Goal: Information Seeking & Learning: Learn about a topic

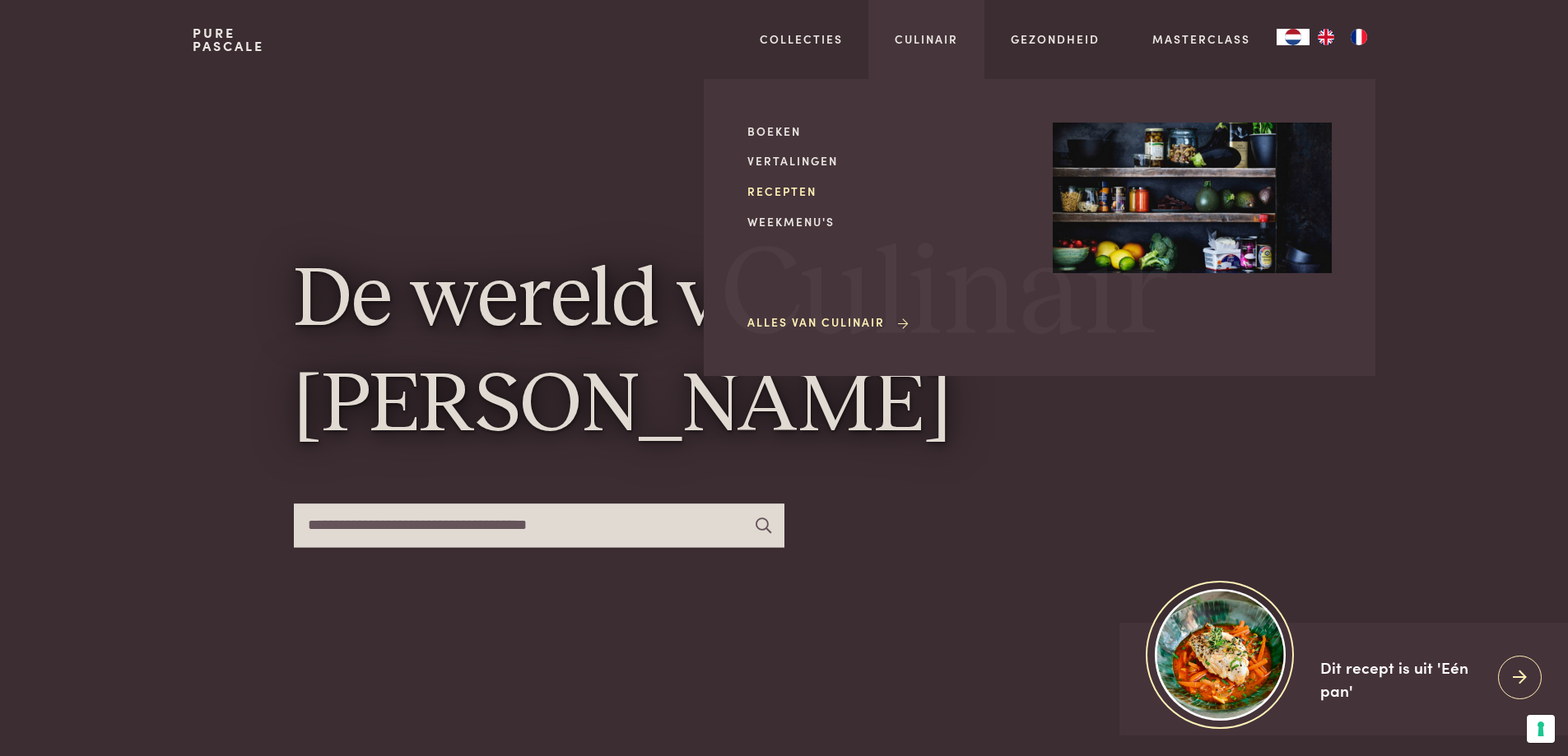
click at [797, 192] on link "Recepten" at bounding box center [887, 191] width 279 height 17
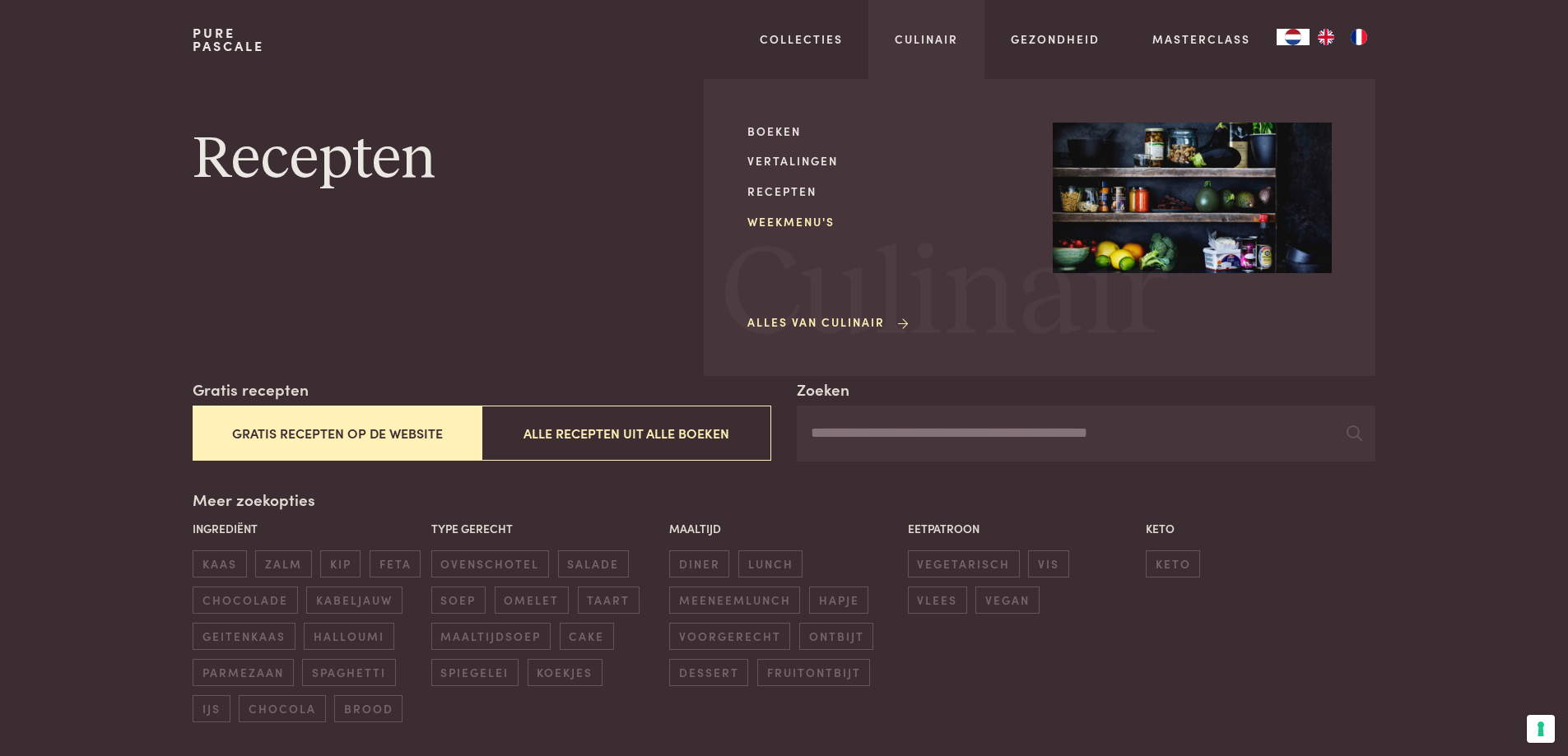
click at [806, 227] on link "Weekmenu's" at bounding box center [887, 222] width 279 height 17
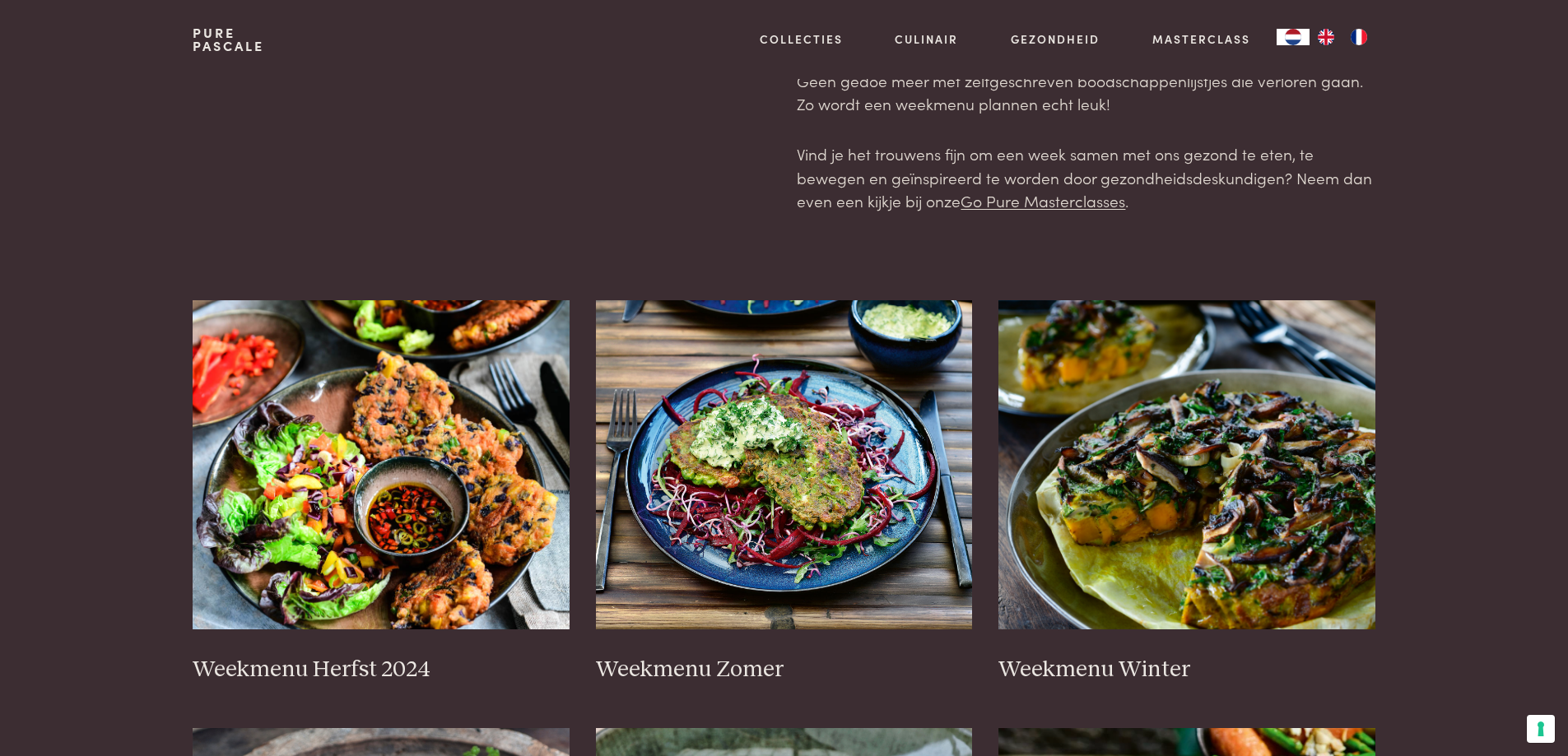
scroll to position [329, 0]
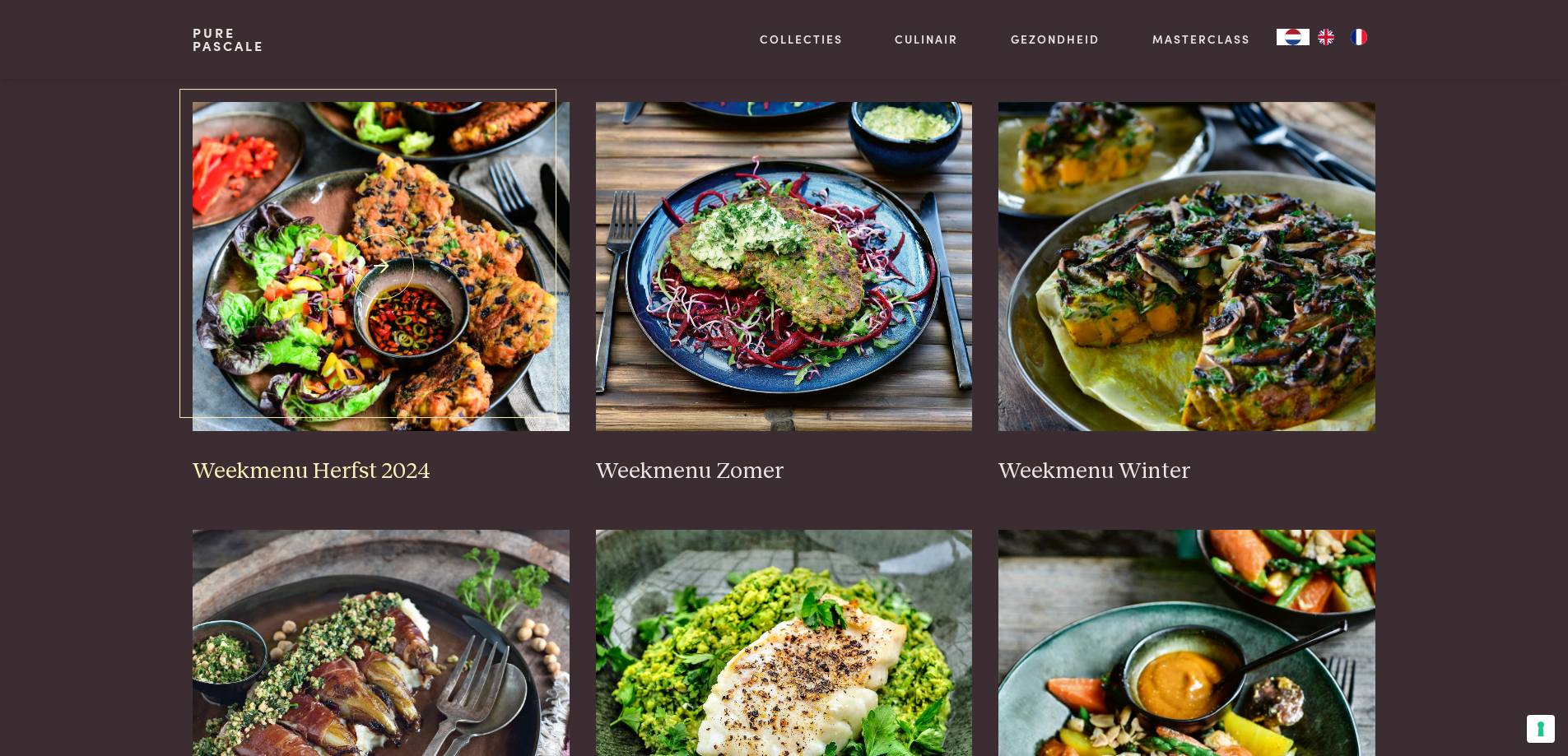
click at [474, 312] on img at bounding box center [381, 266] width 377 height 329
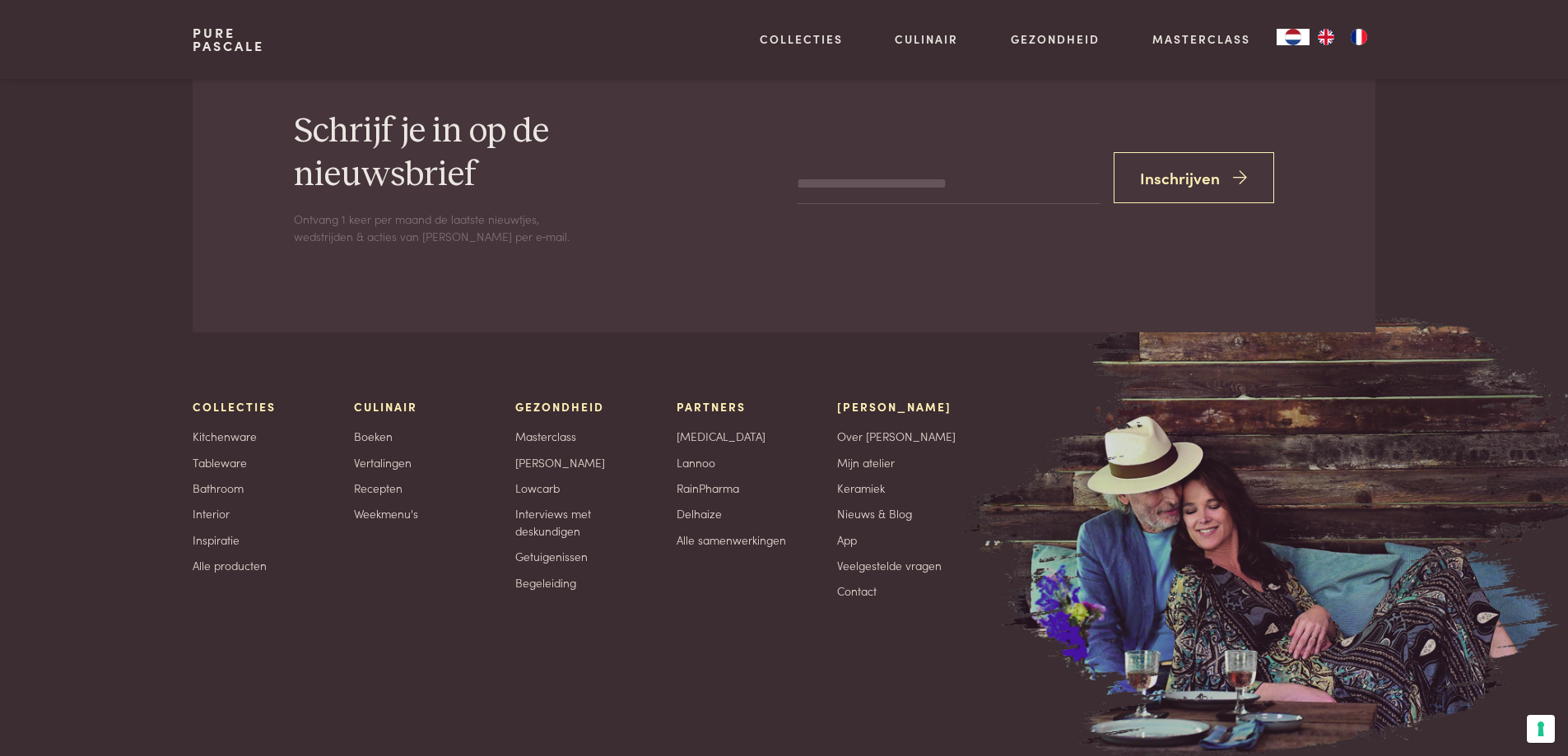
scroll to position [6665, 0]
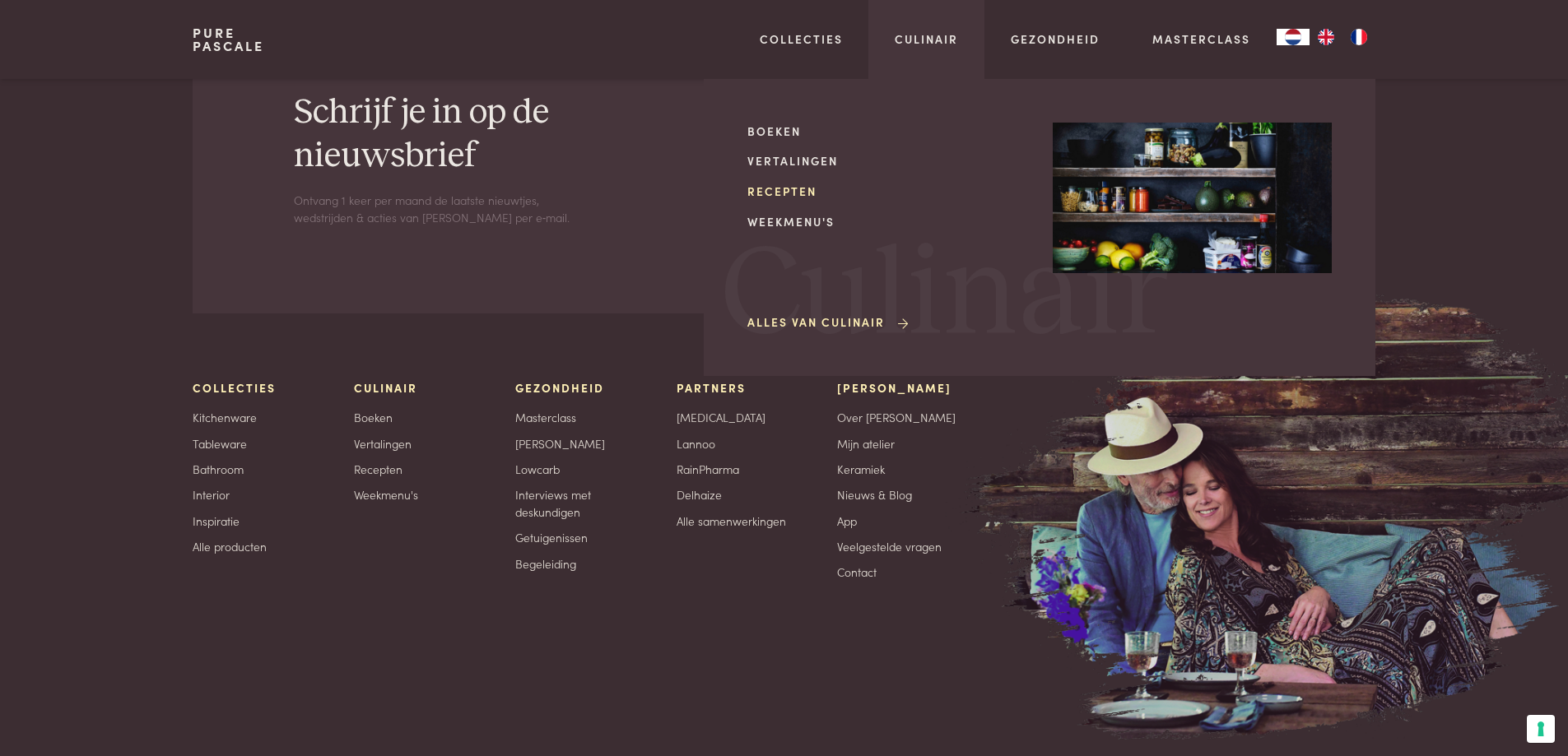
click at [792, 192] on link "Recepten" at bounding box center [887, 191] width 279 height 17
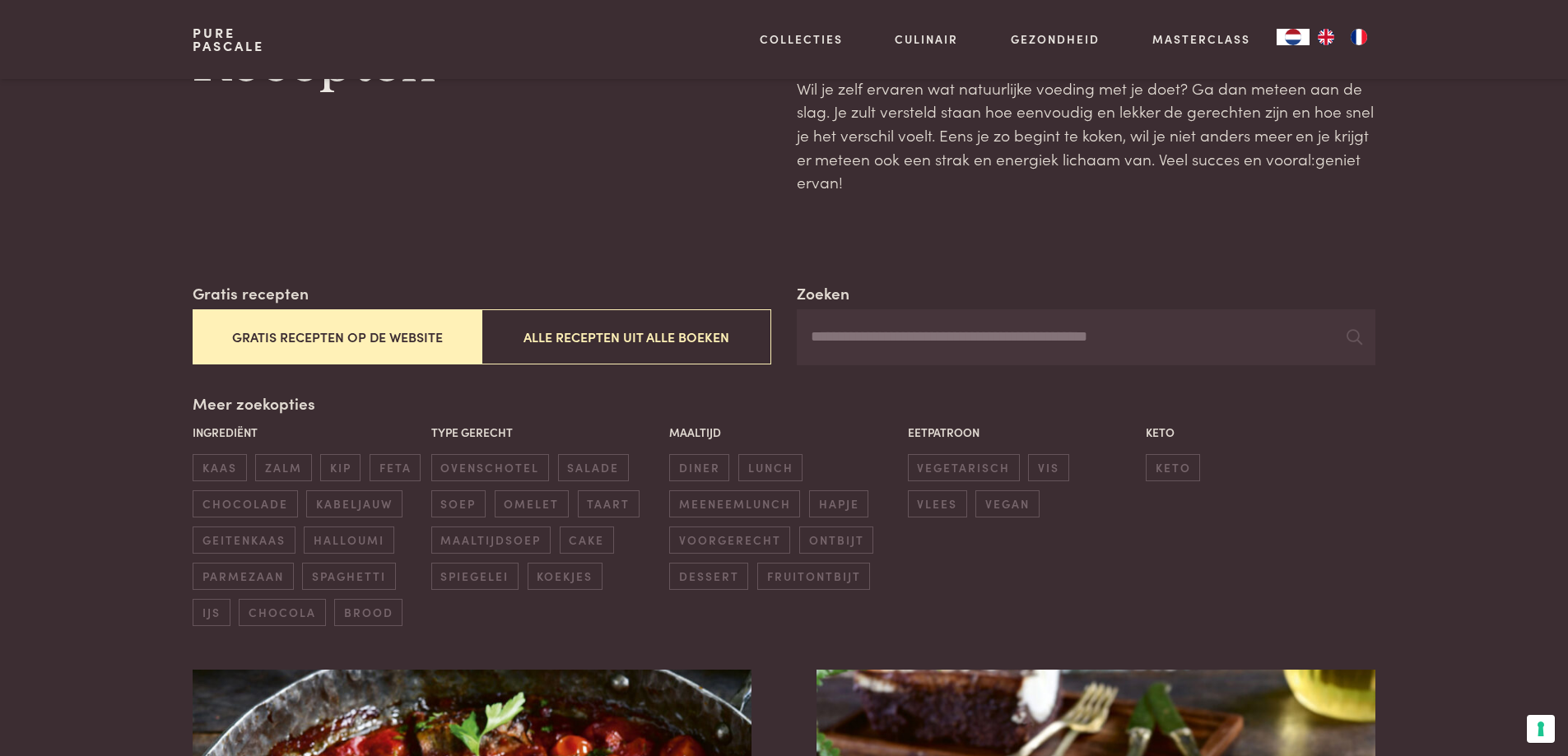
scroll to position [329, 0]
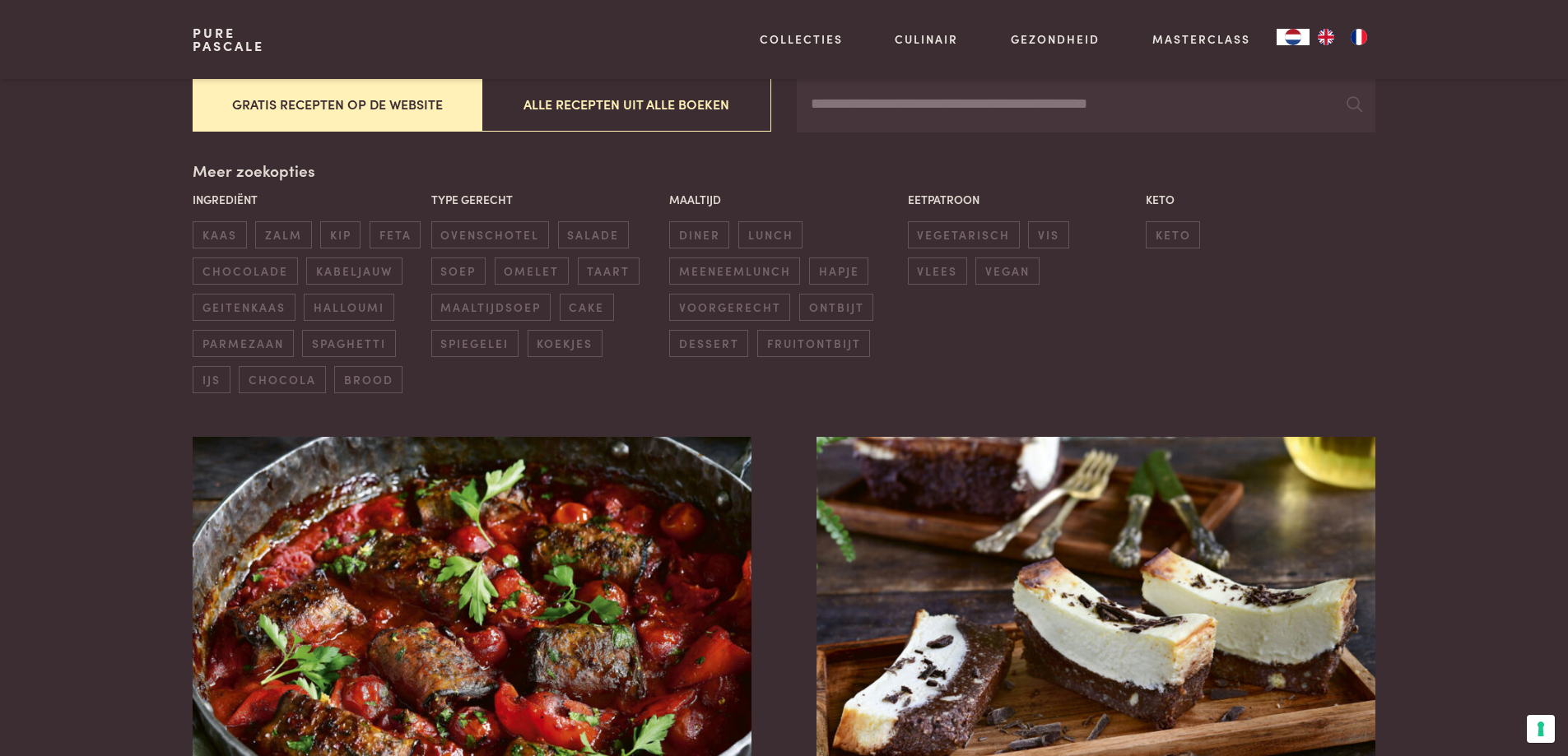
click at [358, 118] on button "Gratis recepten op de website" at bounding box center [337, 104] width 289 height 55
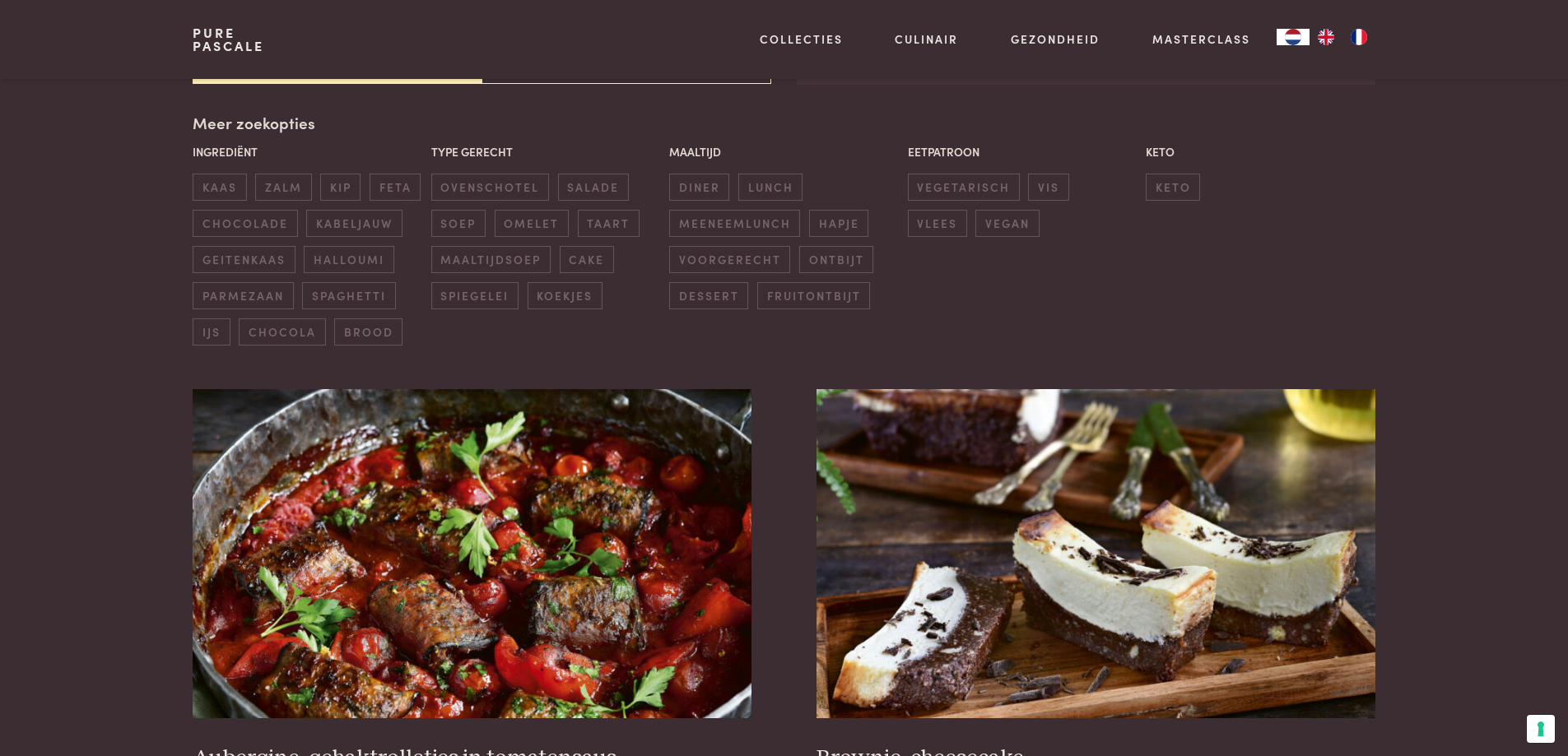
scroll to position [378, 0]
click at [708, 188] on span "diner" at bounding box center [698, 186] width 60 height 28
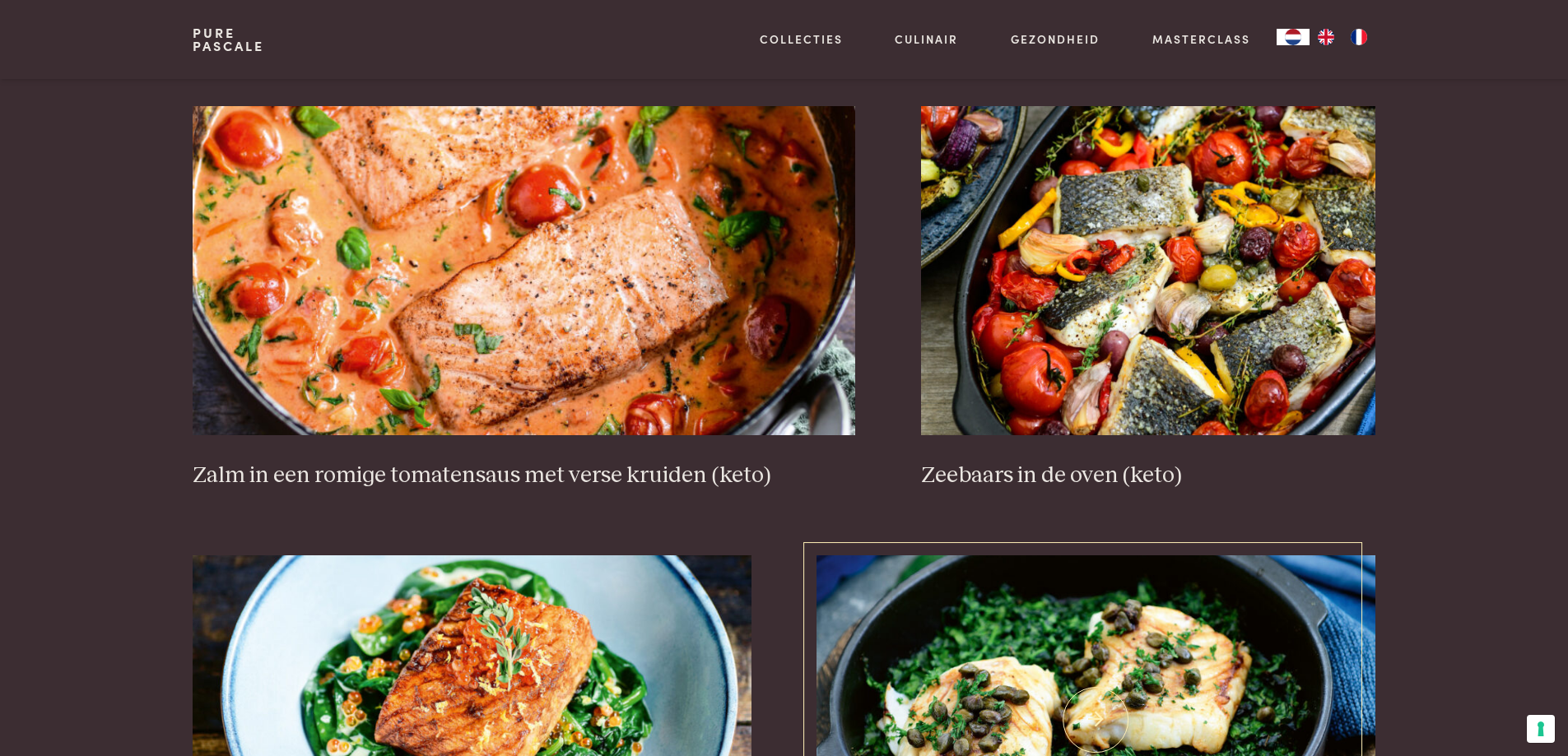
scroll to position [1530, 0]
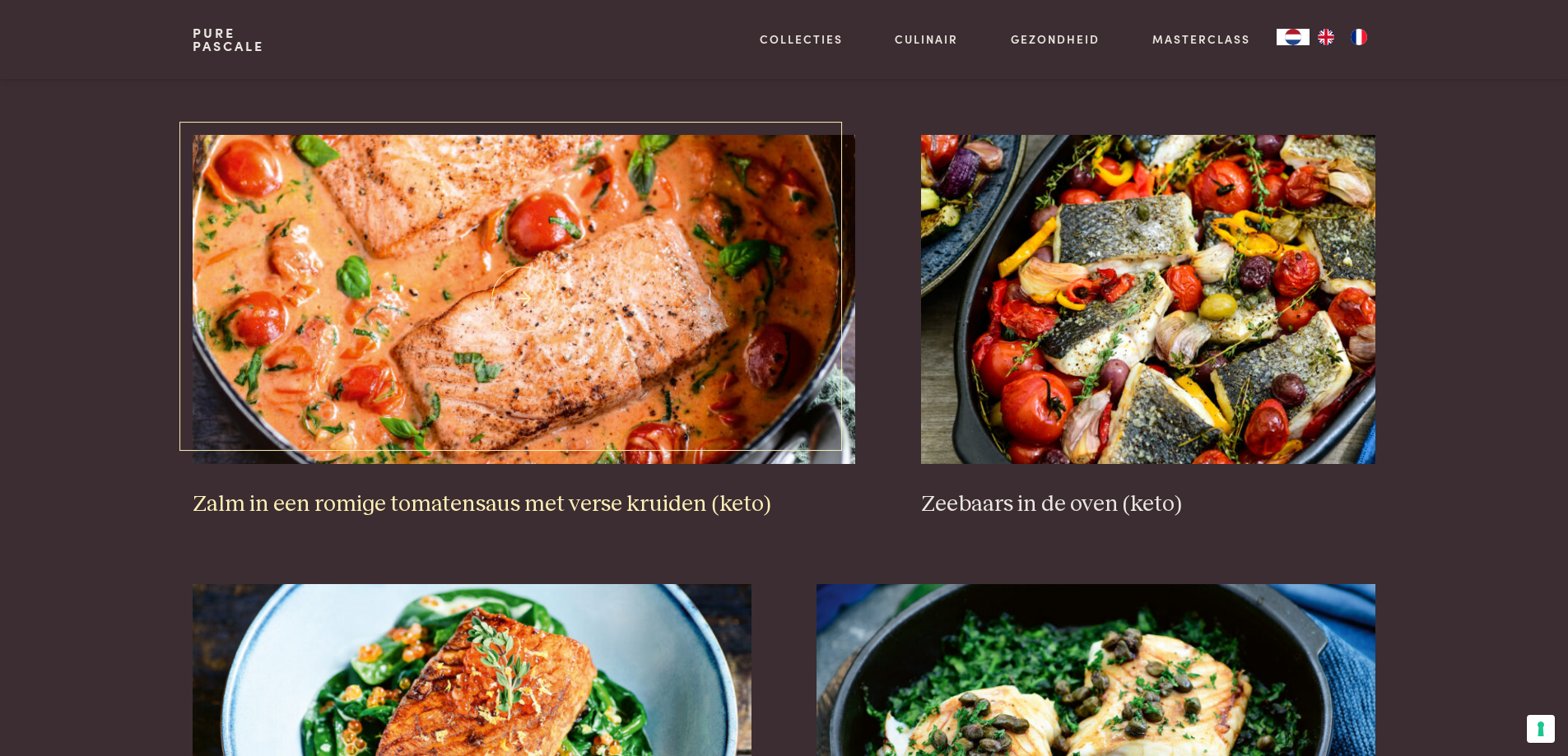
click at [640, 497] on h3 "Zalm in een romige tomatensaus met verse kruiden (keto)" at bounding box center [523, 505] width 663 height 29
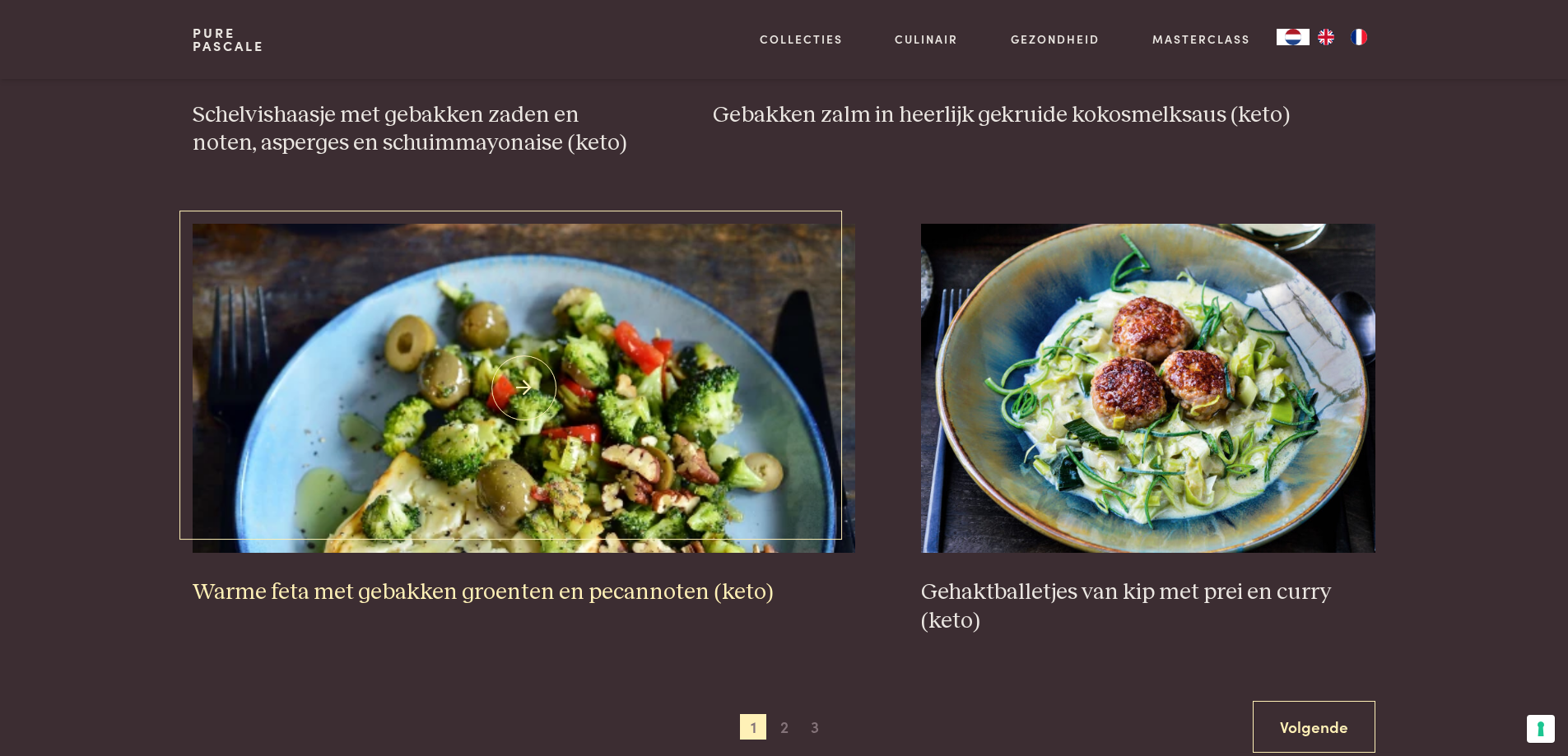
scroll to position [2929, 0]
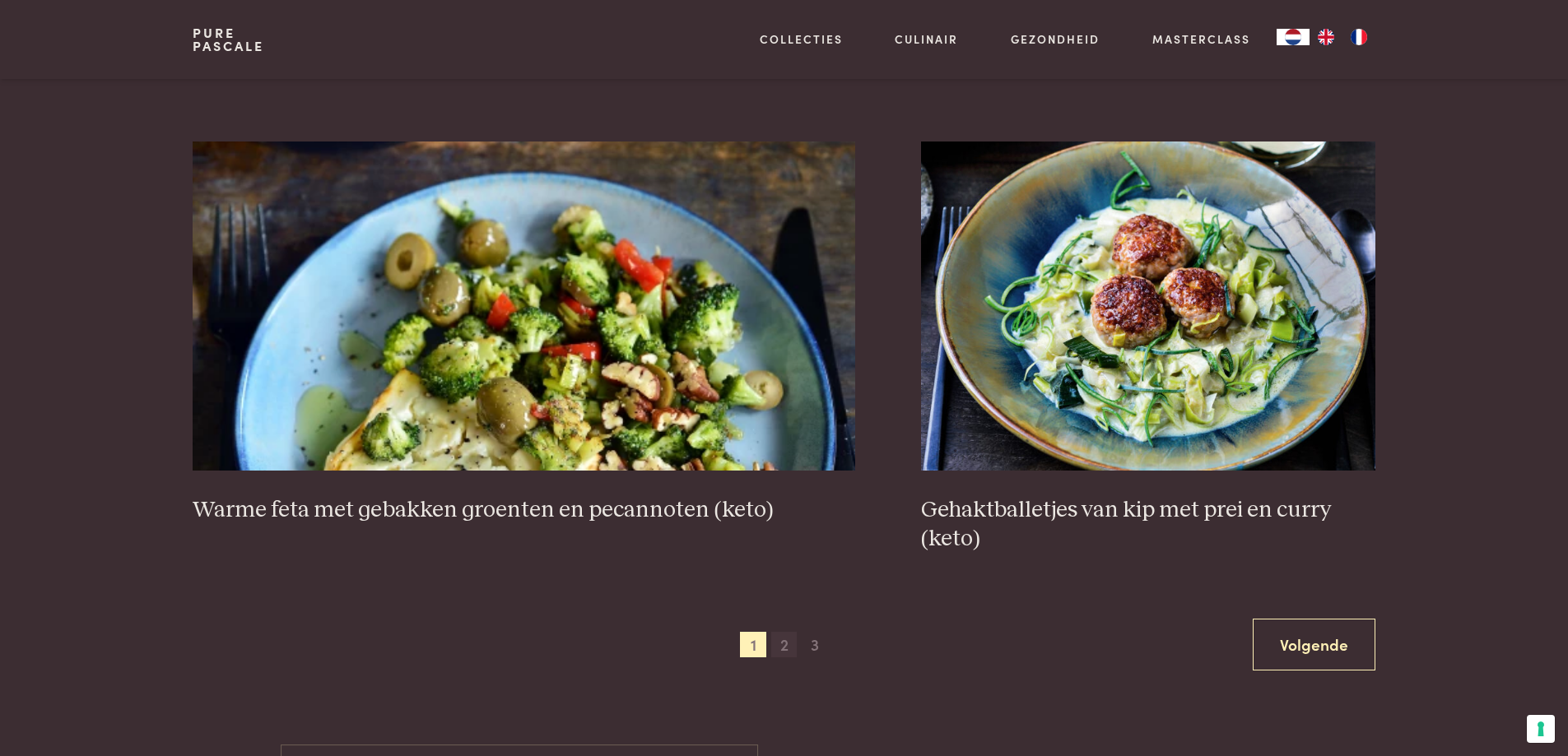
click at [792, 647] on span "2" at bounding box center [785, 646] width 27 height 27
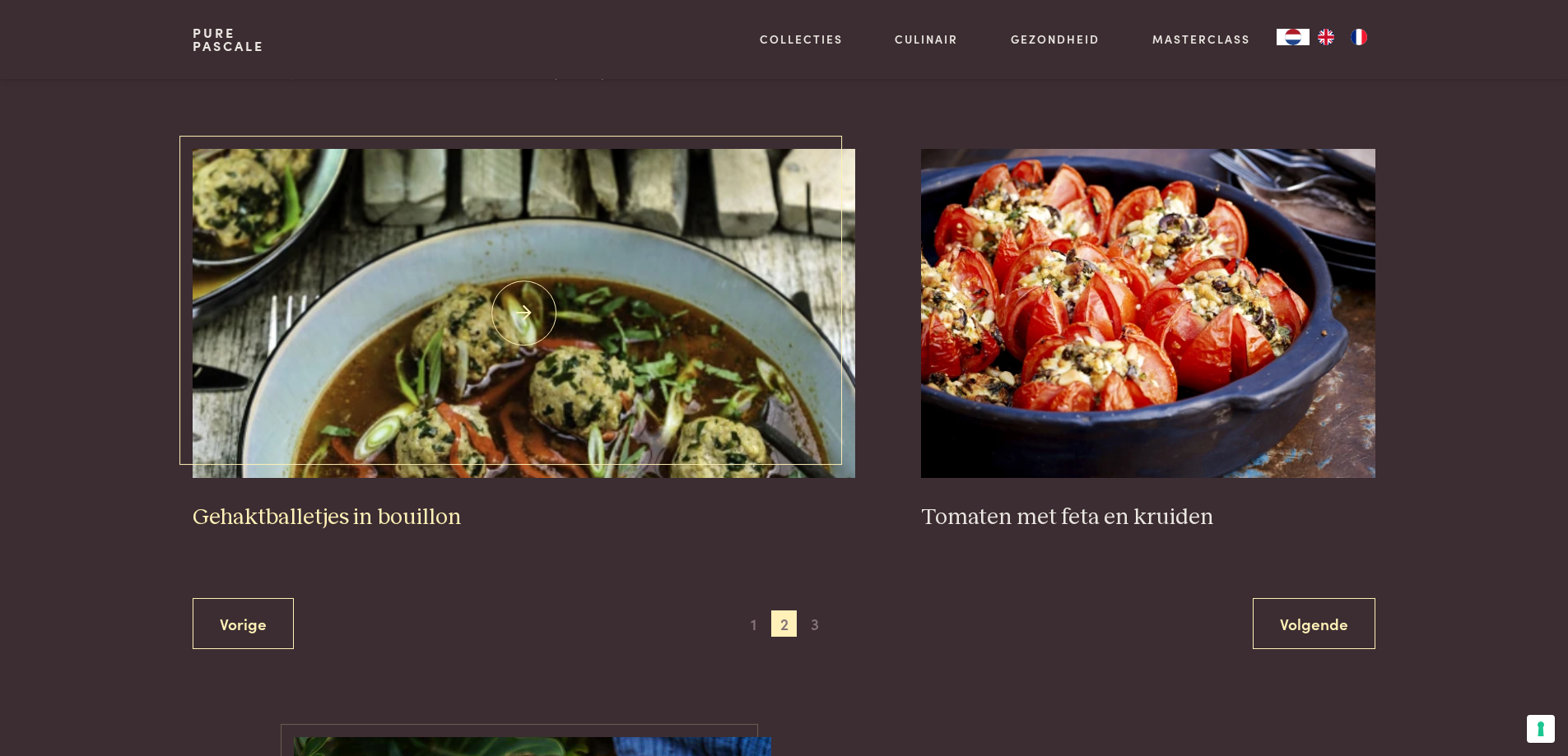
scroll to position [2929, 0]
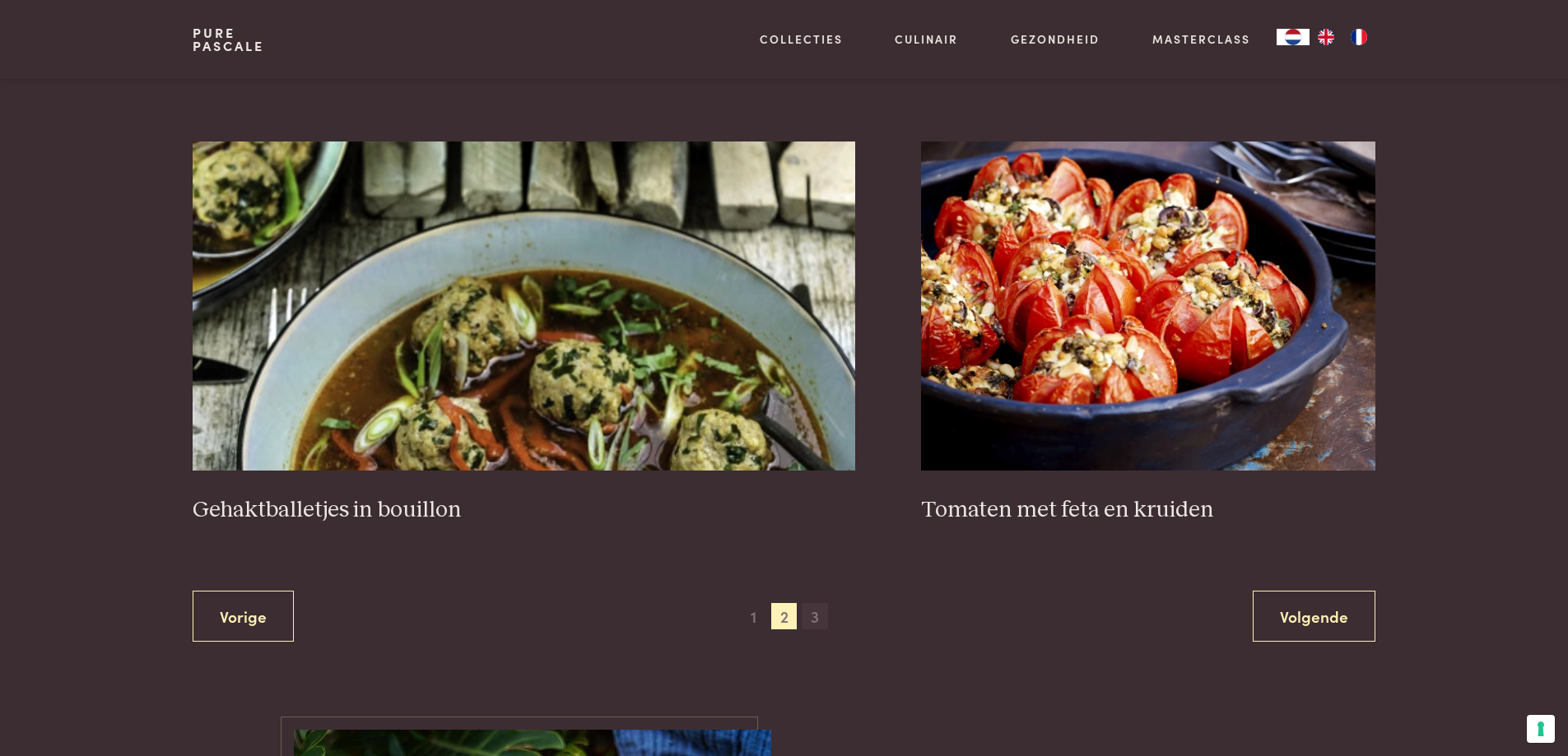
click at [813, 613] on span "3" at bounding box center [815, 616] width 27 height 27
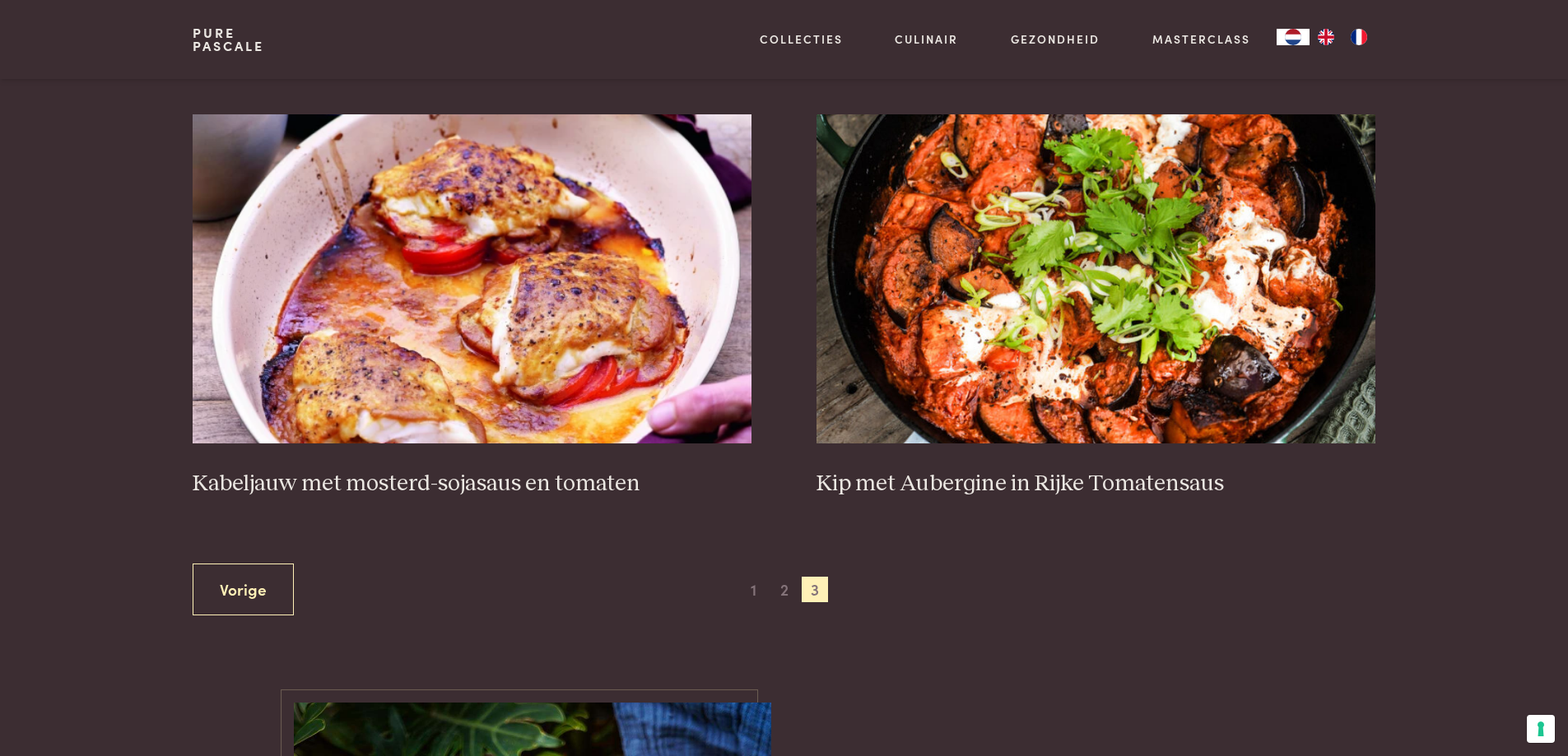
scroll to position [707, 0]
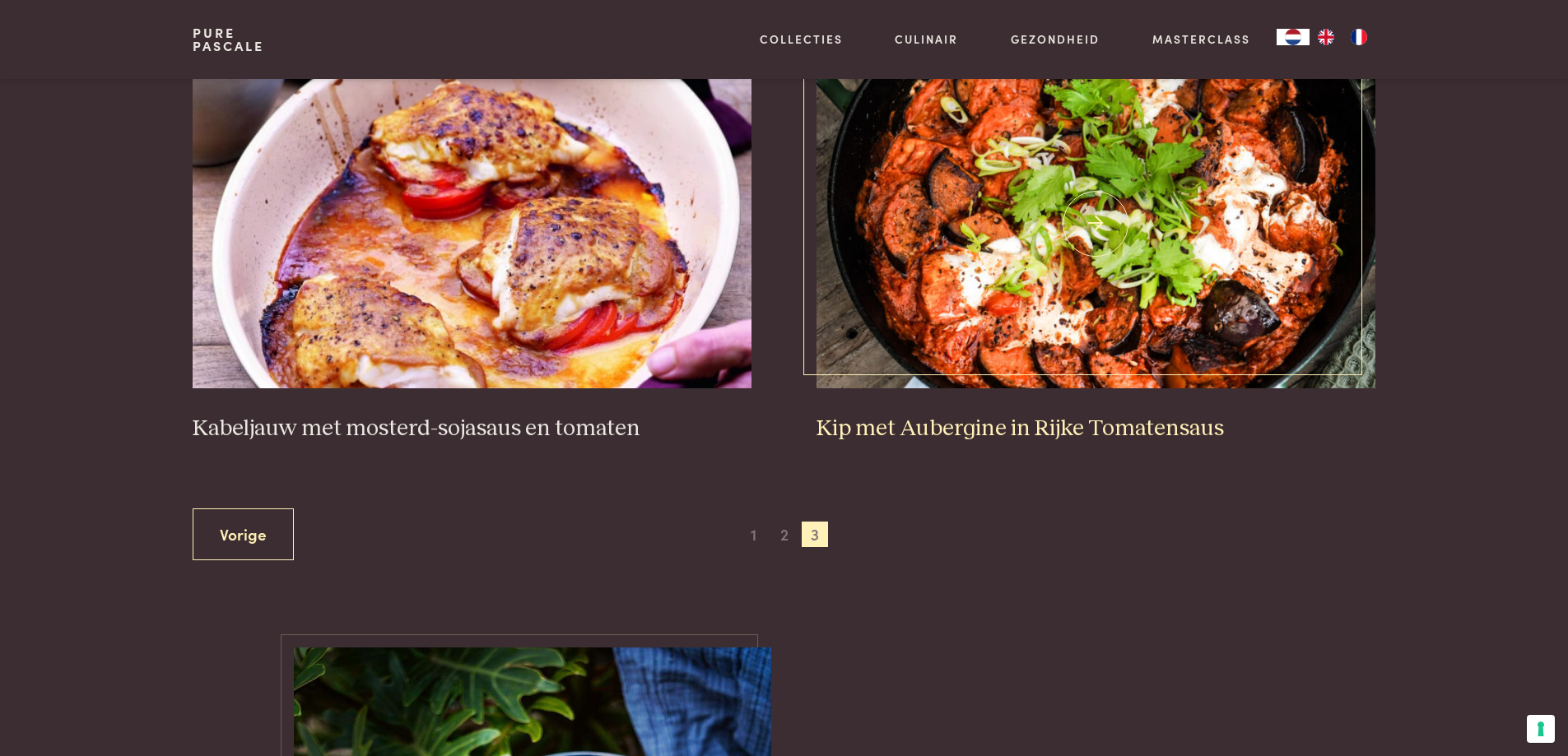
click at [1064, 326] on img at bounding box center [1095, 223] width 559 height 329
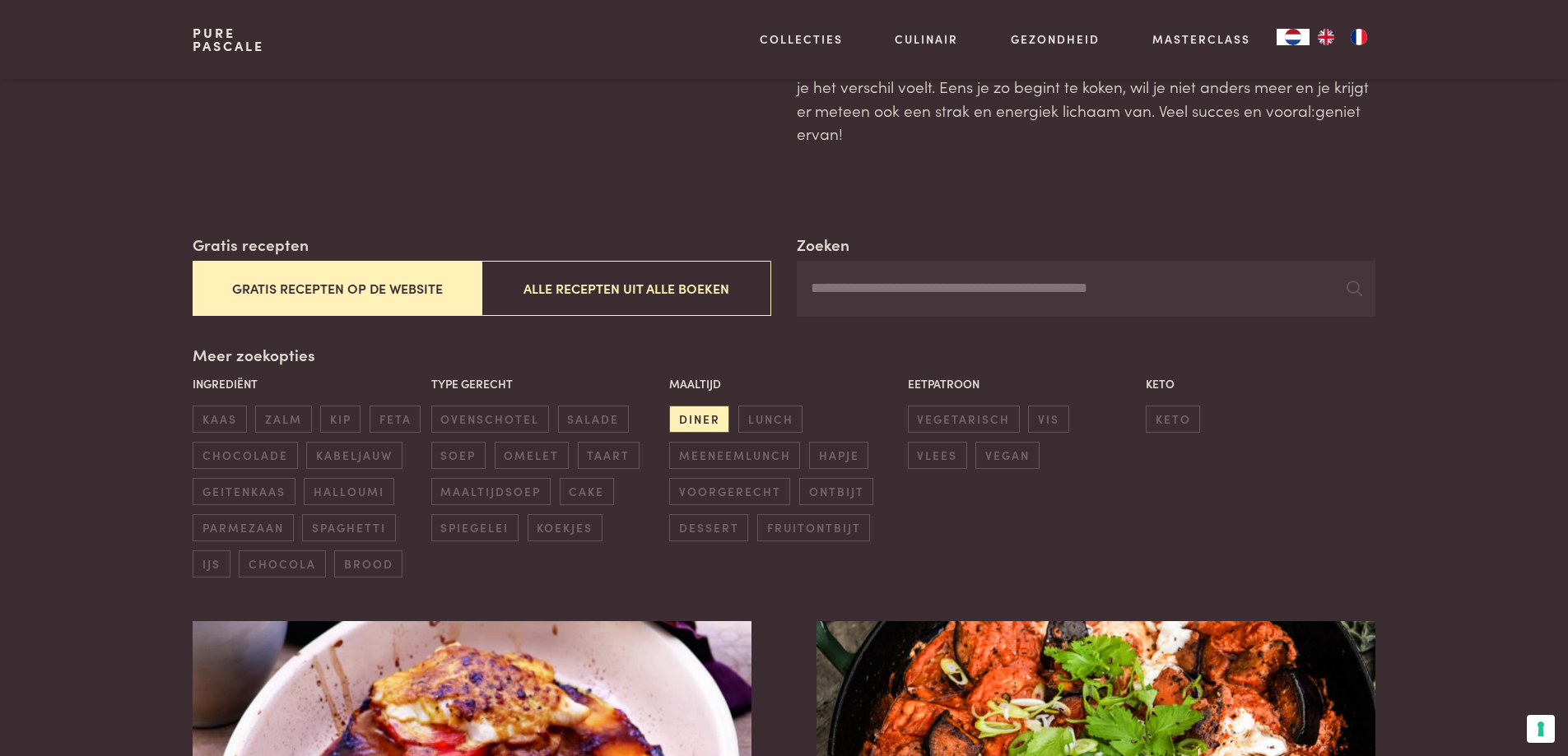
scroll to position [131, 0]
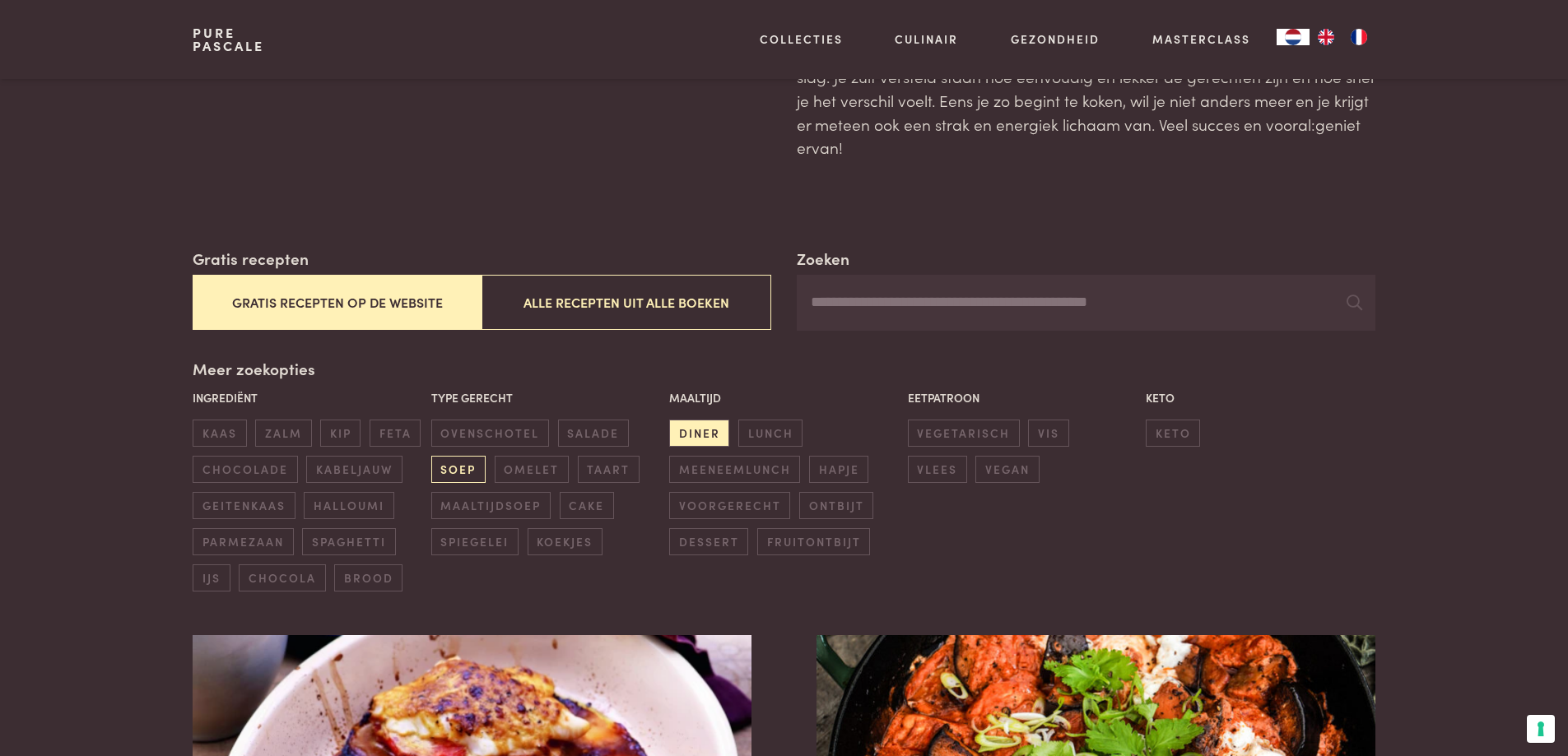
click at [474, 469] on span "soep" at bounding box center [458, 469] width 54 height 28
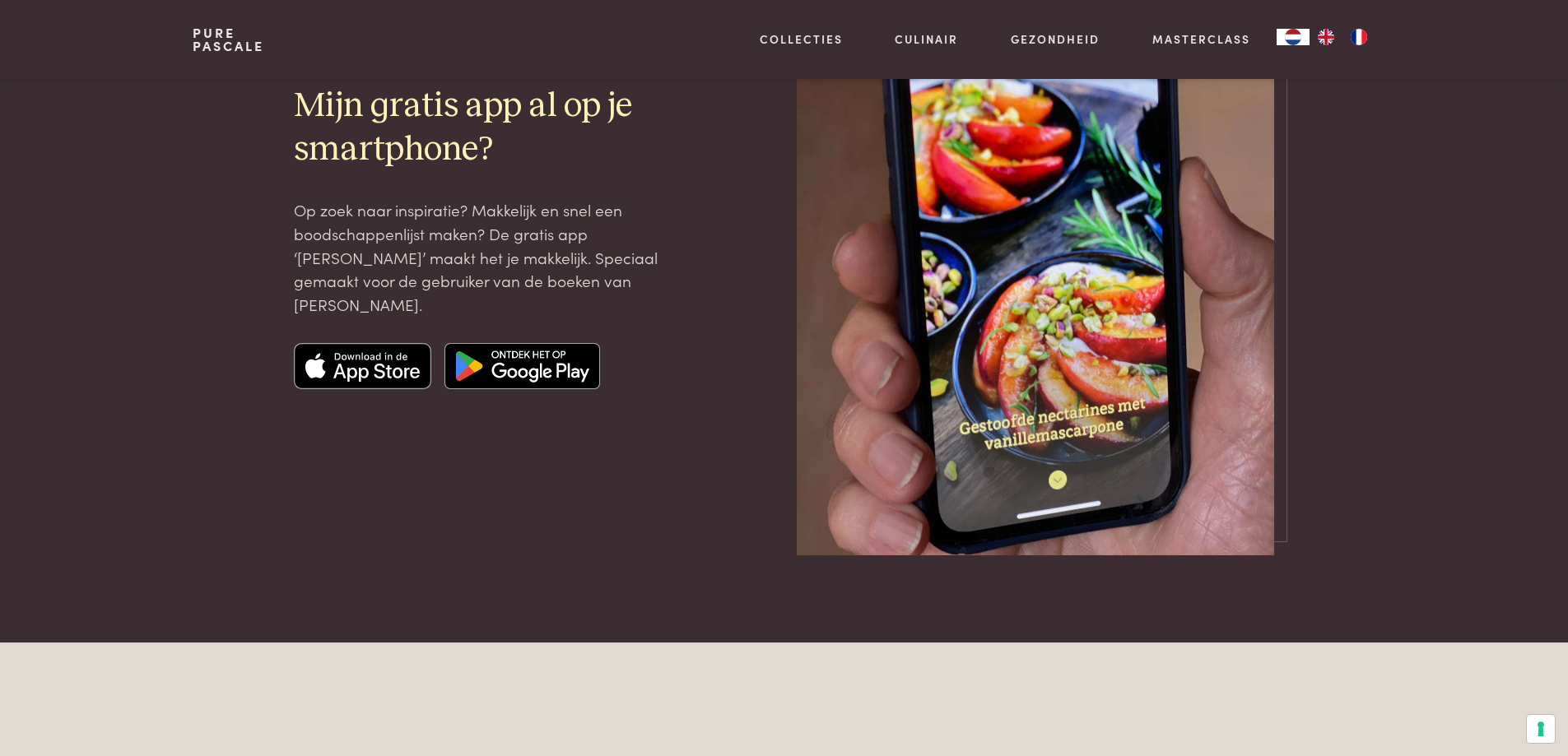
scroll to position [2188, 0]
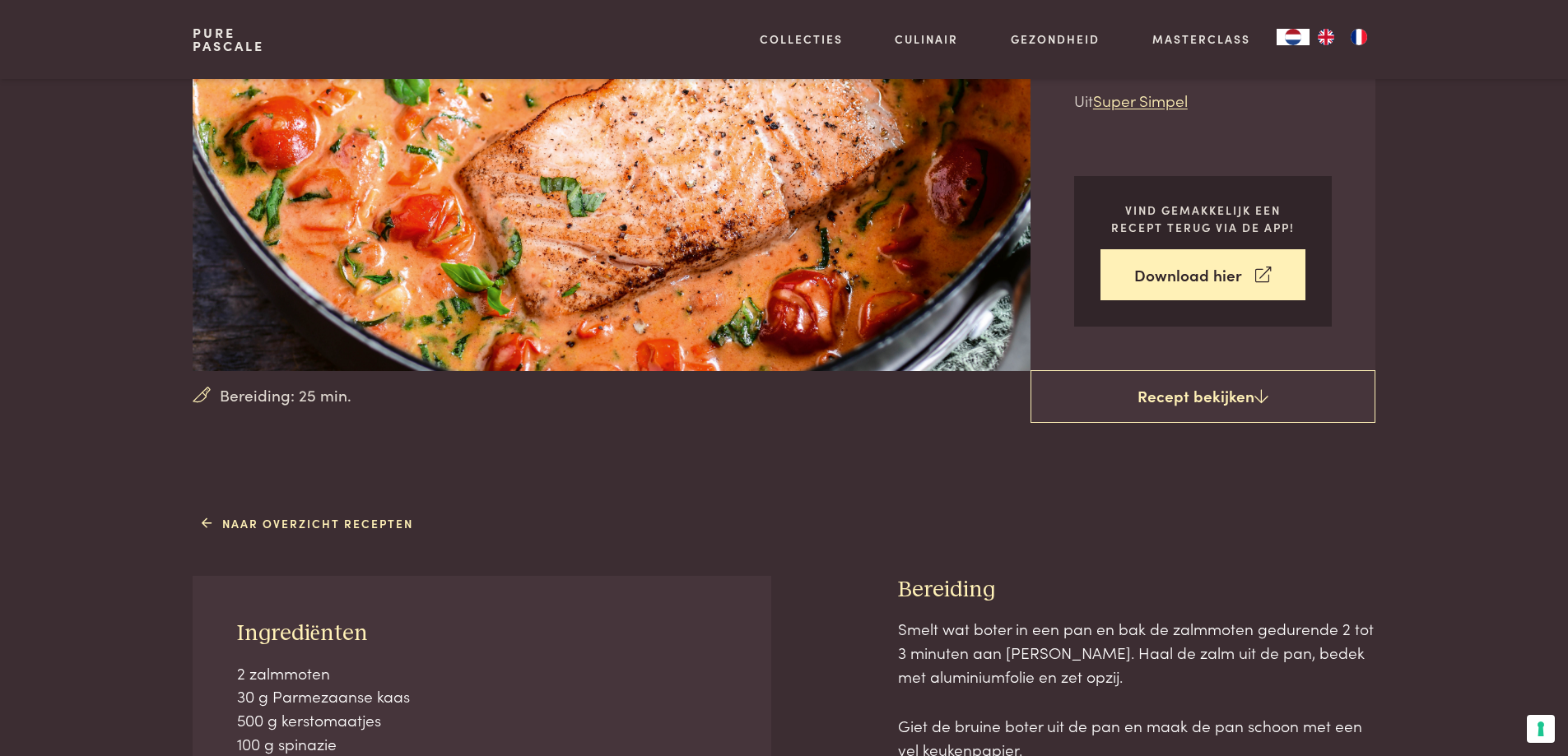
scroll to position [165, 0]
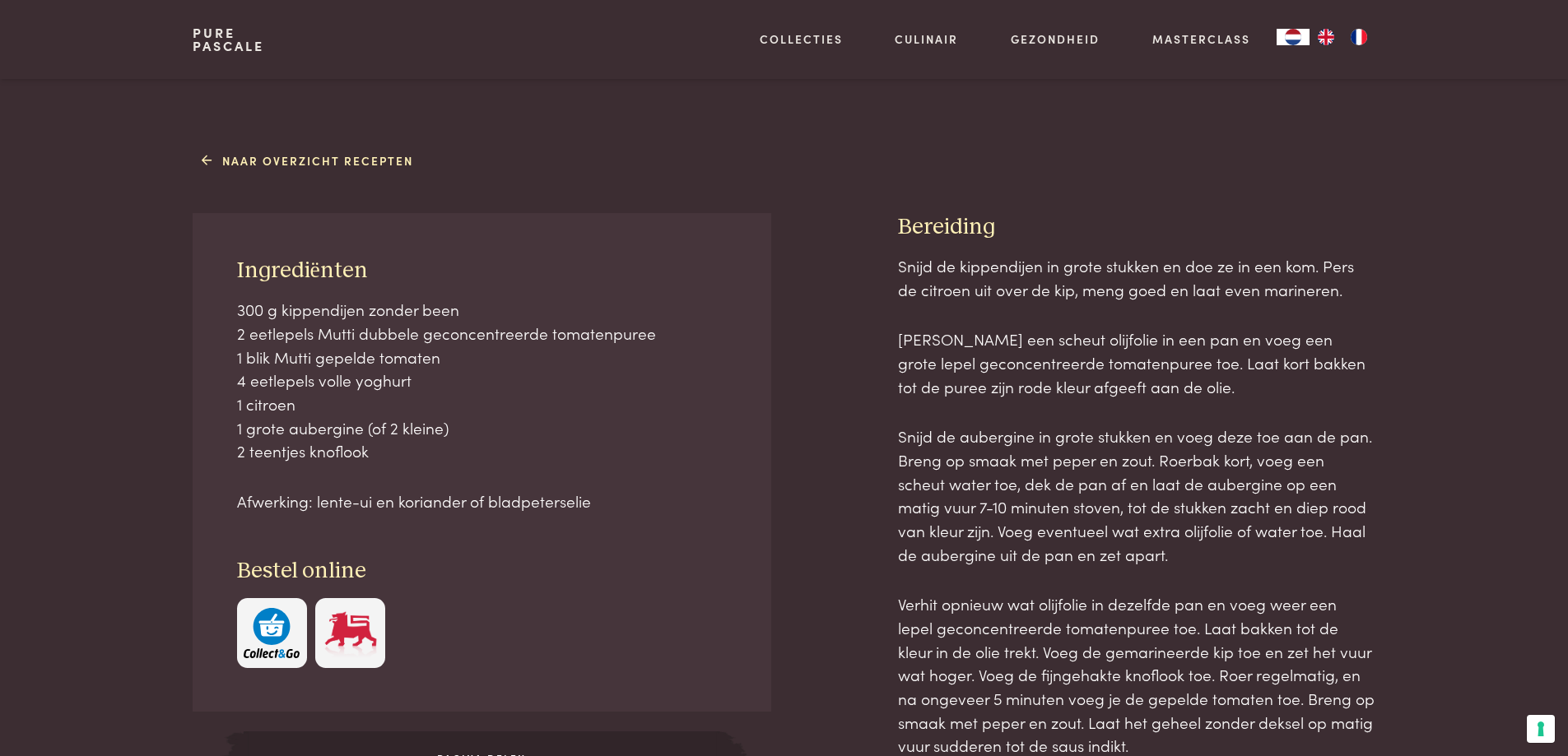
scroll to position [741, 0]
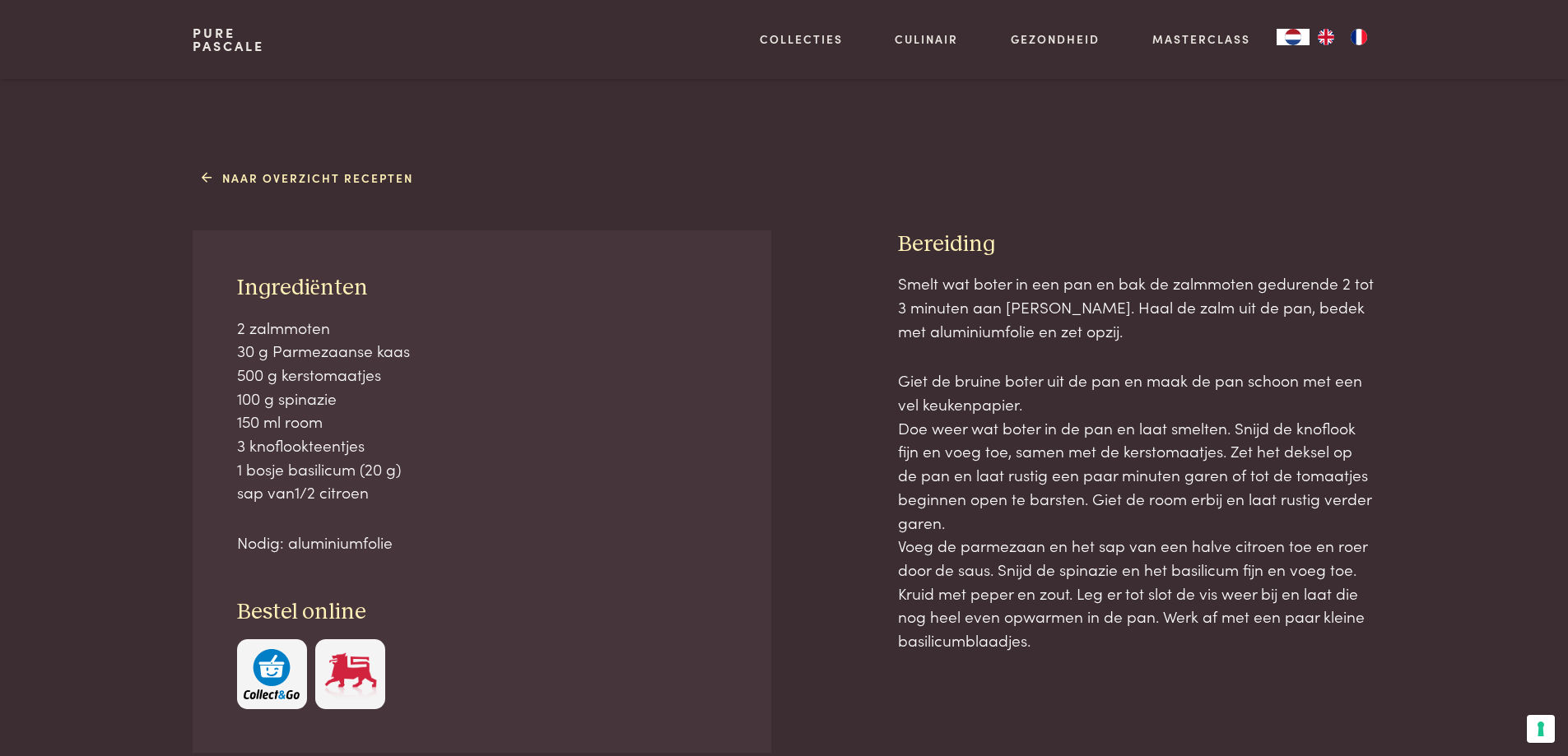
scroll to position [658, 0]
